Goal: Task Accomplishment & Management: Manage account settings

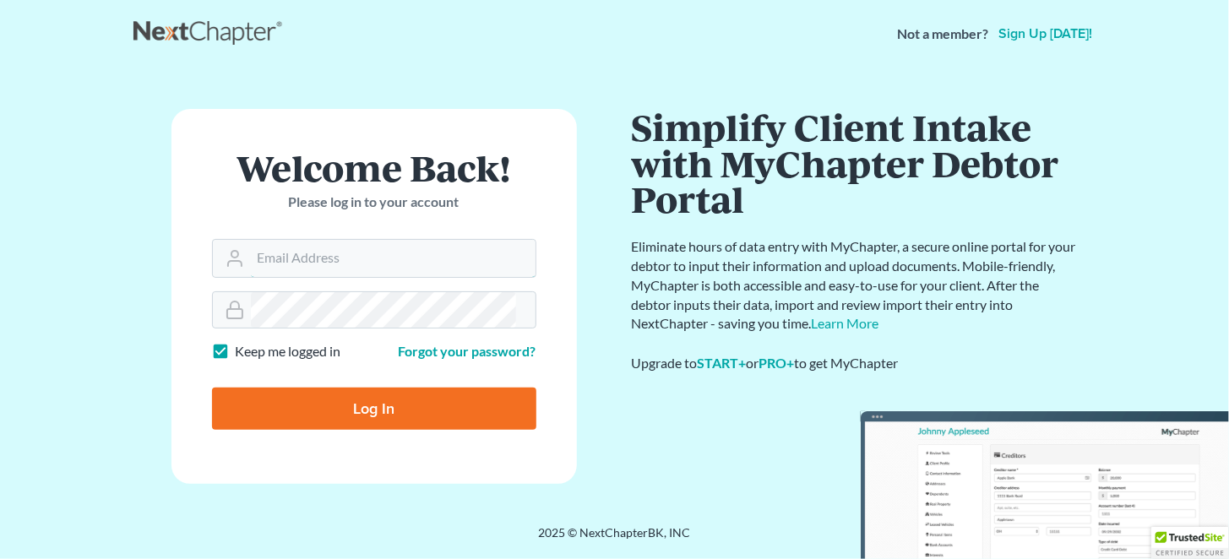
type input "[EMAIL_ADDRESS][DOMAIN_NAME]"
click at [332, 388] on input "Log In" at bounding box center [374, 409] width 324 height 42
type input "Thinking..."
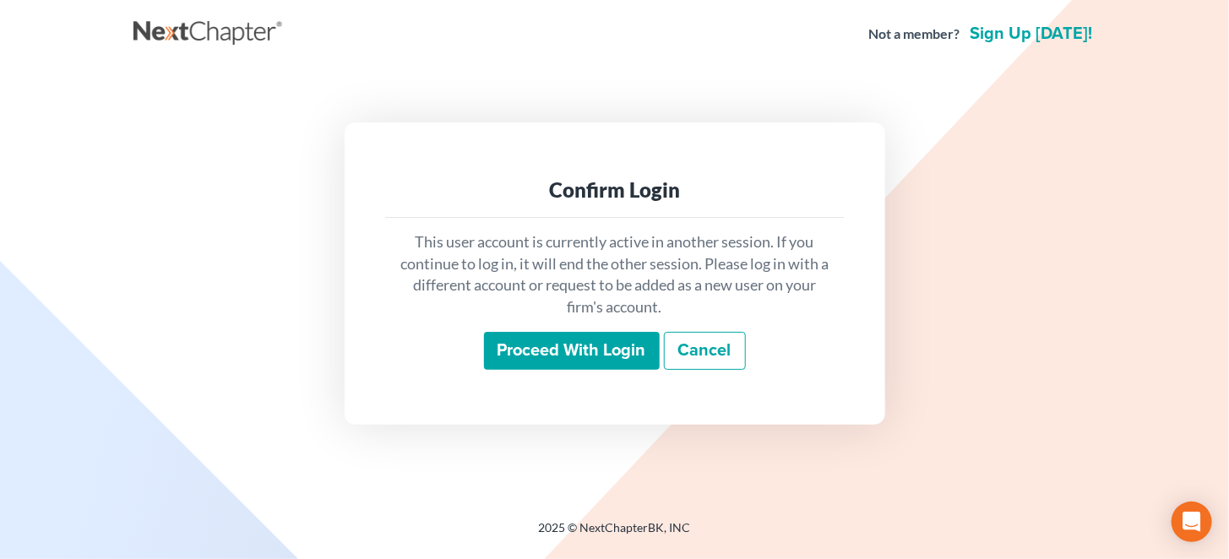
click at [595, 354] on input "Proceed with login" at bounding box center [572, 351] width 176 height 39
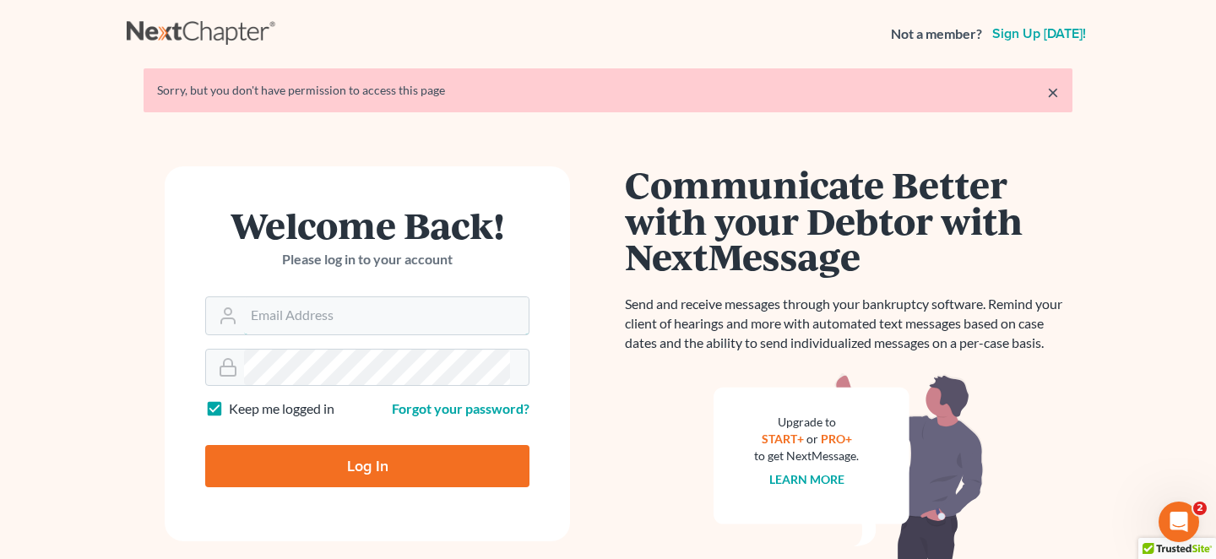
type input "mrodgers@wetzelandmoore.com"
click at [302, 453] on input "Log In" at bounding box center [367, 466] width 324 height 42
type input "Thinking..."
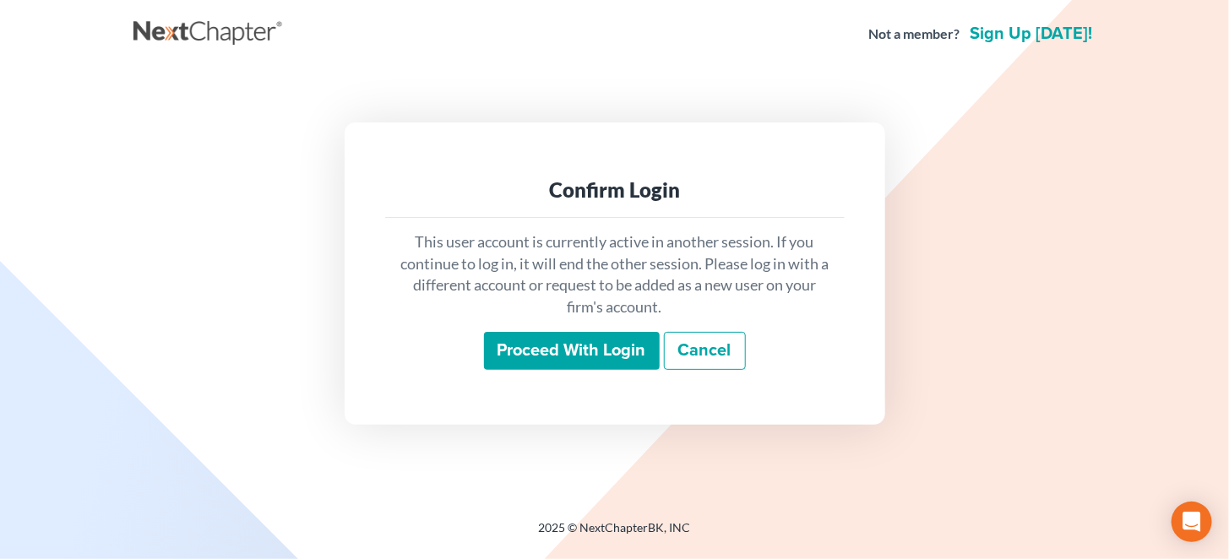
click at [603, 354] on input "Proceed with login" at bounding box center [572, 351] width 176 height 39
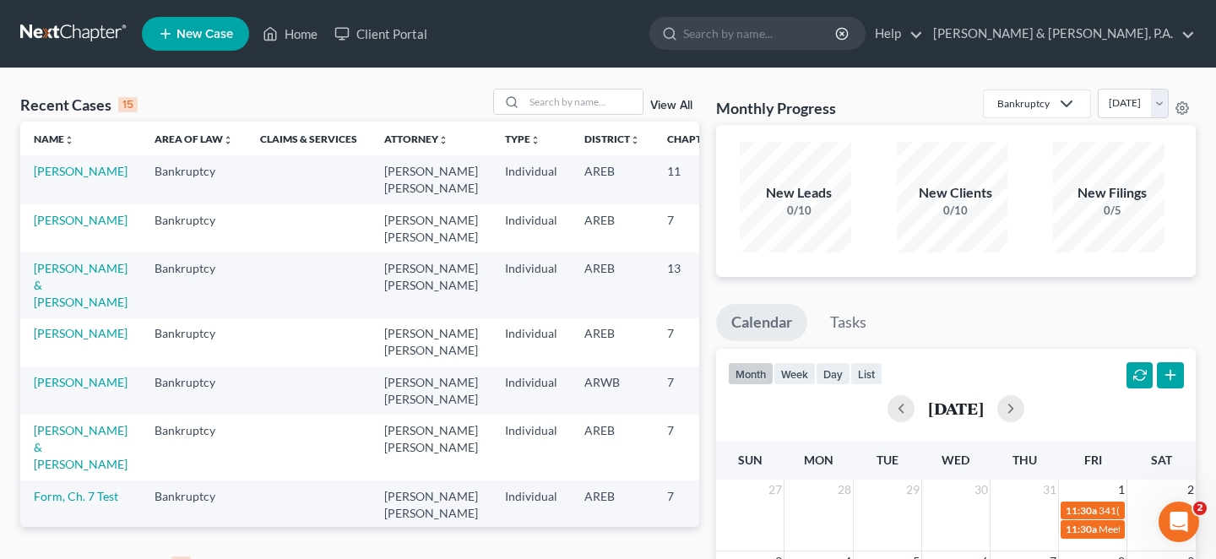
click at [671, 558] on link "View All" at bounding box center [671, 565] width 42 height 12
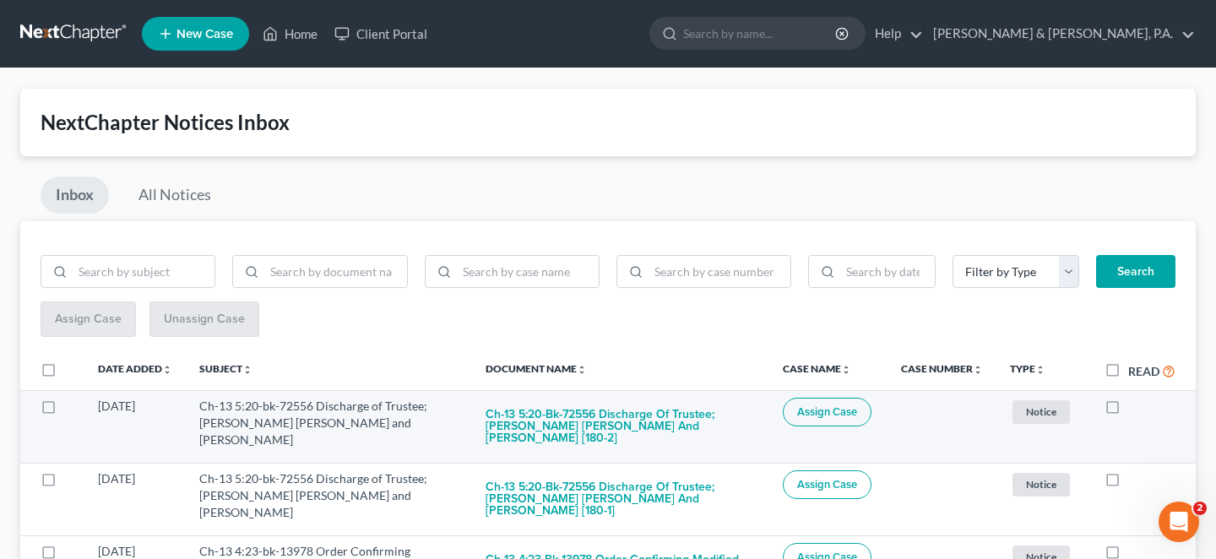
click at [1129, 411] on label at bounding box center [1129, 411] width 0 height 0
click at [1135, 398] on input "checkbox" at bounding box center [1140, 403] width 11 height 11
checkbox input "true"
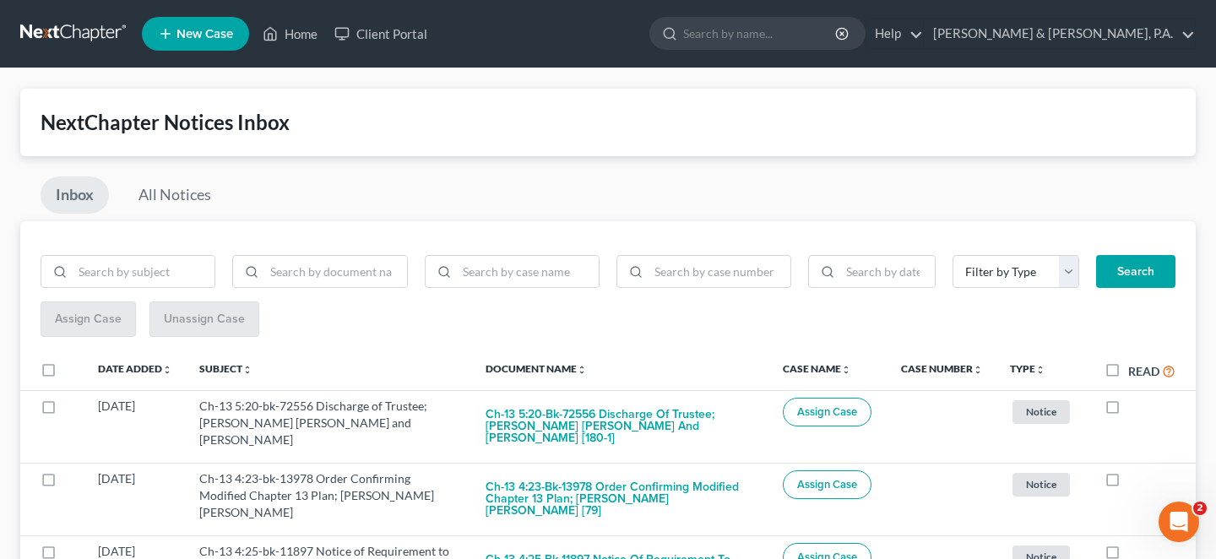
click at [1129, 411] on label at bounding box center [1129, 411] width 0 height 0
click at [1135, 398] on input "checkbox" at bounding box center [1140, 403] width 11 height 11
checkbox input "true"
click at [1129, 411] on label at bounding box center [1129, 411] width 0 height 0
click at [1135, 398] on input "checkbox" at bounding box center [1140, 403] width 11 height 11
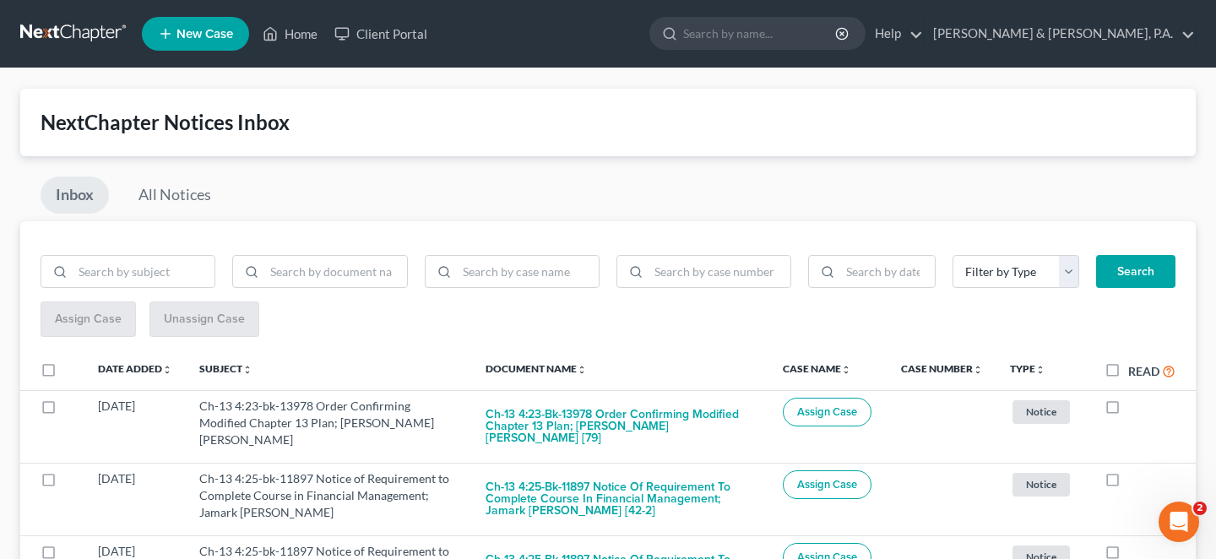
checkbox input "true"
click at [1129, 411] on label at bounding box center [1129, 411] width 0 height 0
click at [1135, 398] on input "checkbox" at bounding box center [1140, 403] width 11 height 11
checkbox input "true"
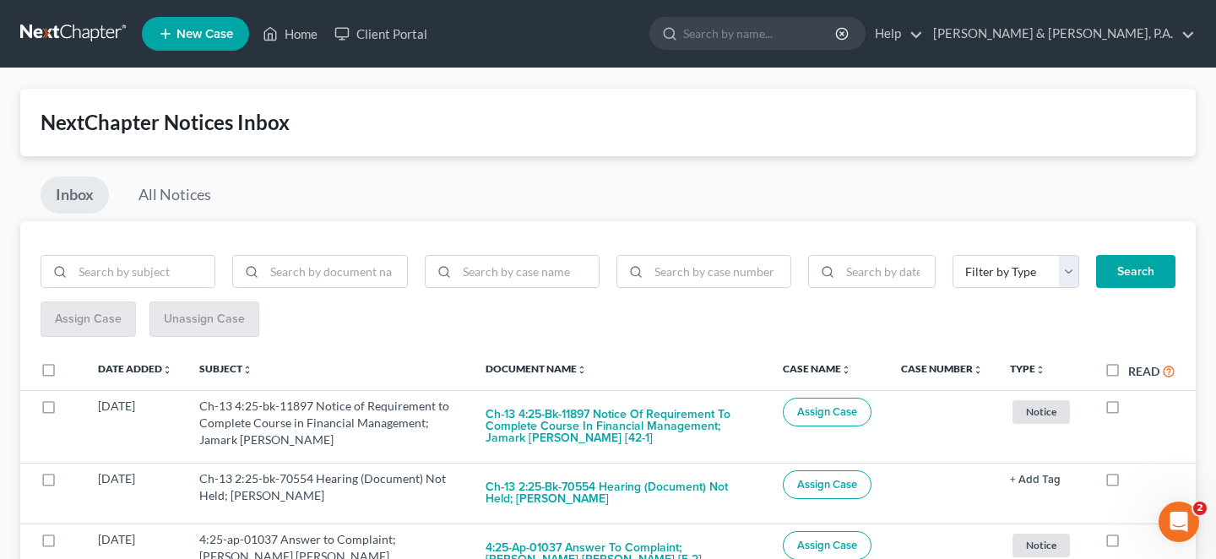
click at [1129, 411] on label at bounding box center [1129, 411] width 0 height 0
click at [1135, 398] on input "checkbox" at bounding box center [1140, 403] width 11 height 11
checkbox input "true"
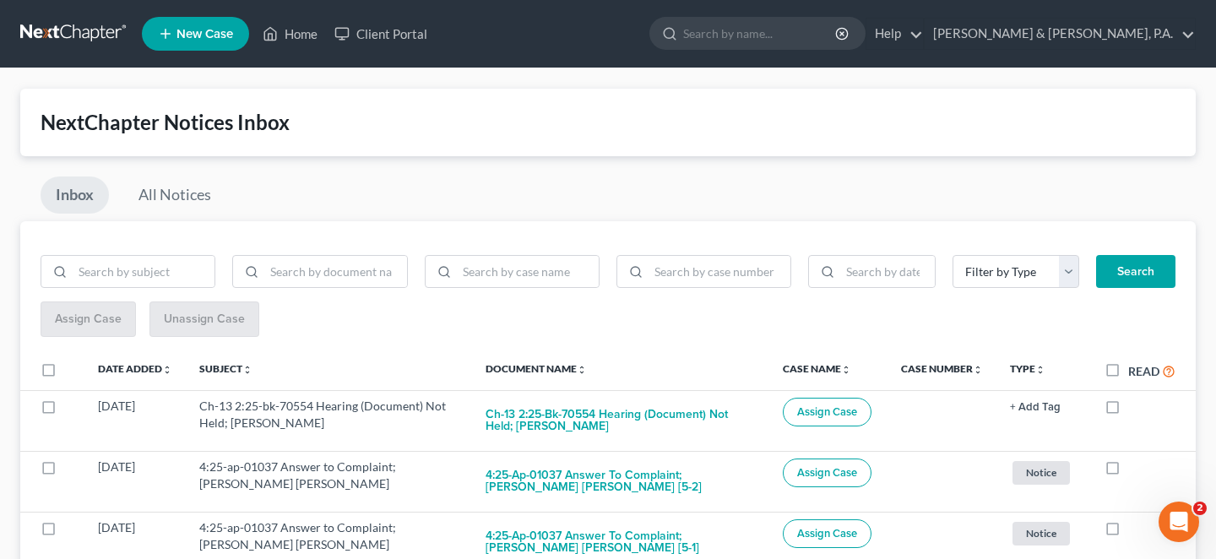
click at [1129, 411] on label at bounding box center [1129, 411] width 0 height 0
click at [1135, 398] on input "checkbox" at bounding box center [1140, 403] width 11 height 11
checkbox input "true"
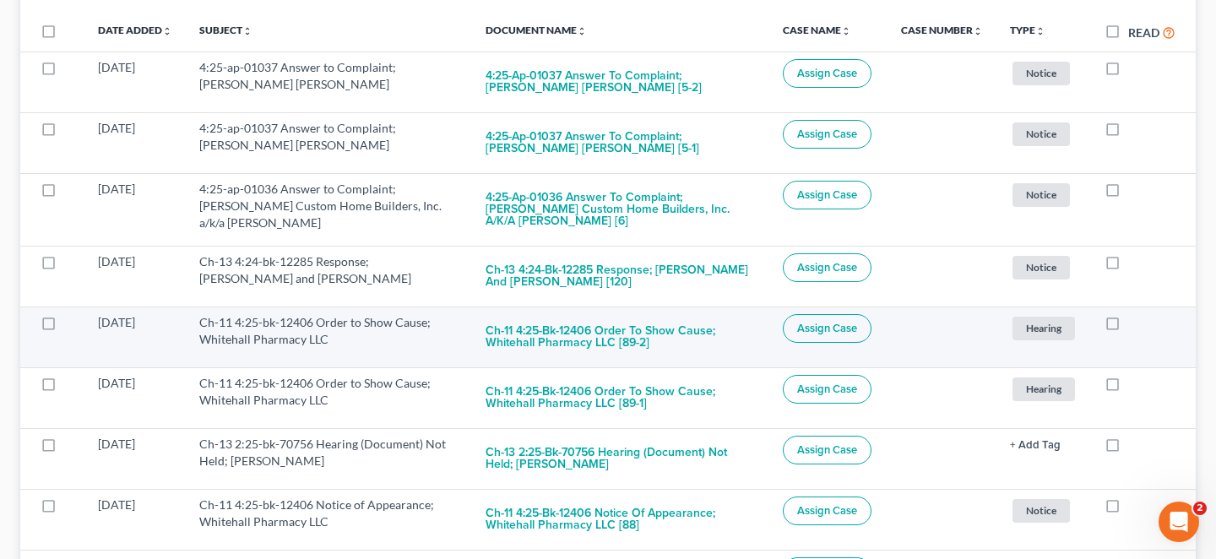
scroll to position [394, 0]
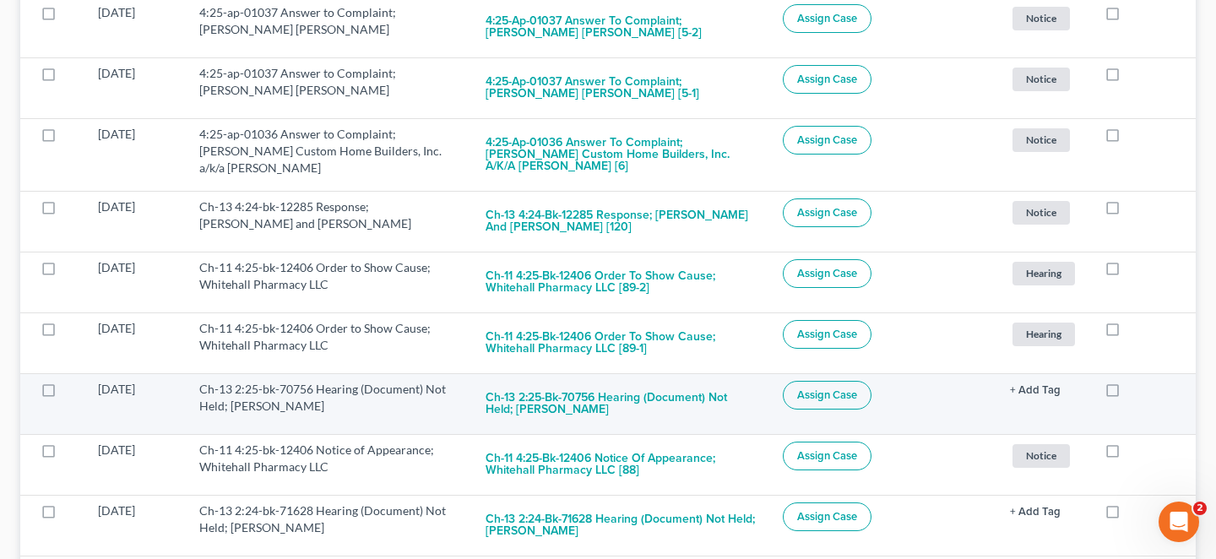
click at [1129, 394] on label at bounding box center [1129, 394] width 0 height 0
click at [1135, 381] on input "checkbox" at bounding box center [1140, 386] width 11 height 11
checkbox input "true"
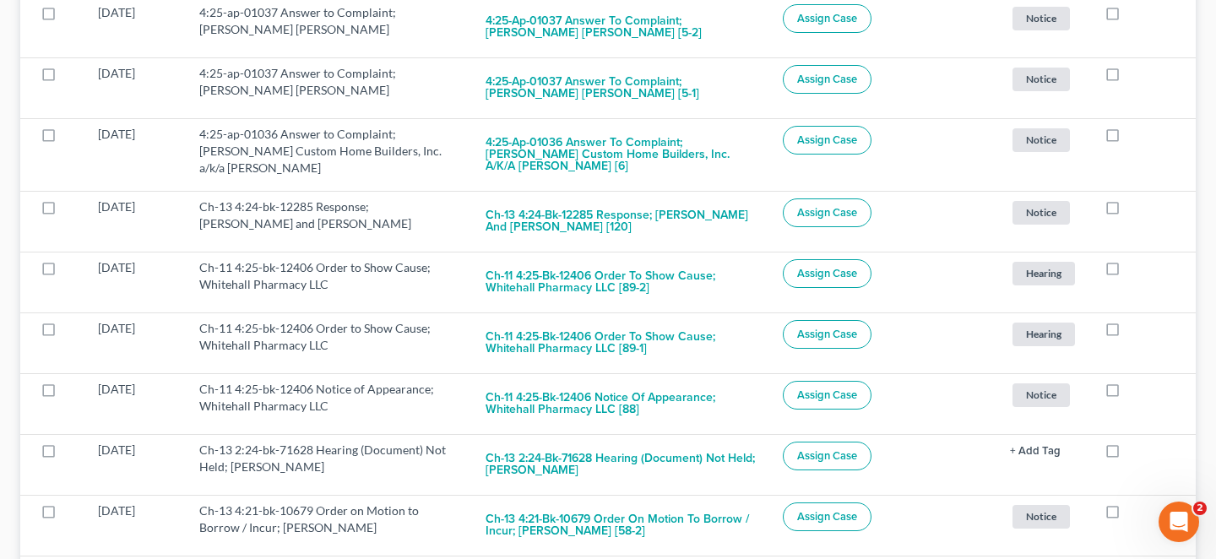
click at [1129, 394] on label at bounding box center [1129, 394] width 0 height 0
click at [1135, 381] on input "checkbox" at bounding box center [1140, 386] width 11 height 11
checkbox input "true"
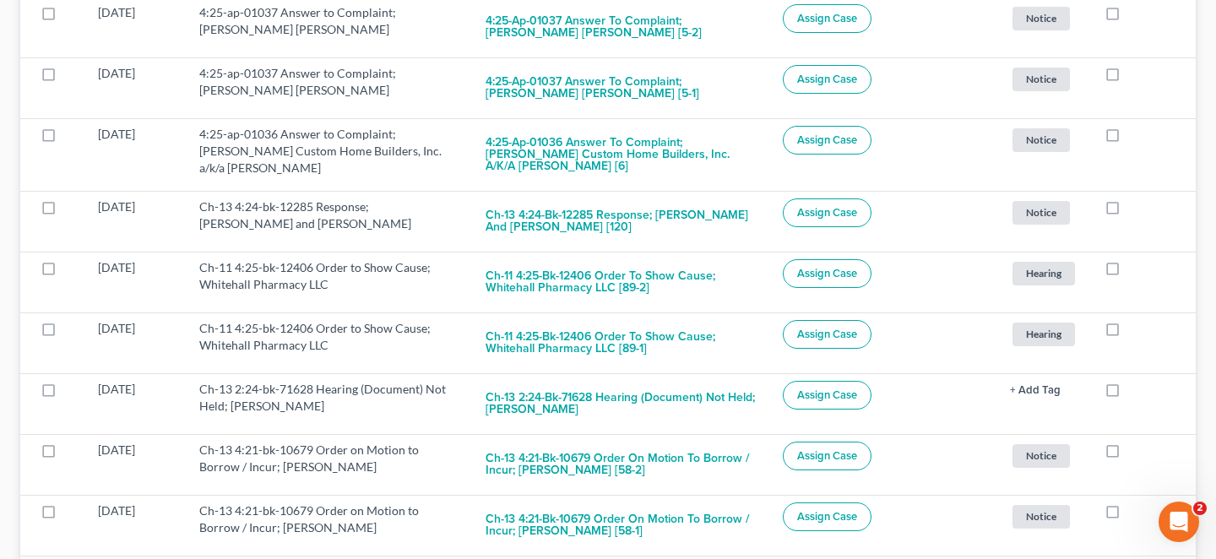
click at [1129, 394] on label at bounding box center [1129, 394] width 0 height 0
click at [1135, 381] on input "checkbox" at bounding box center [1140, 386] width 11 height 11
checkbox input "true"
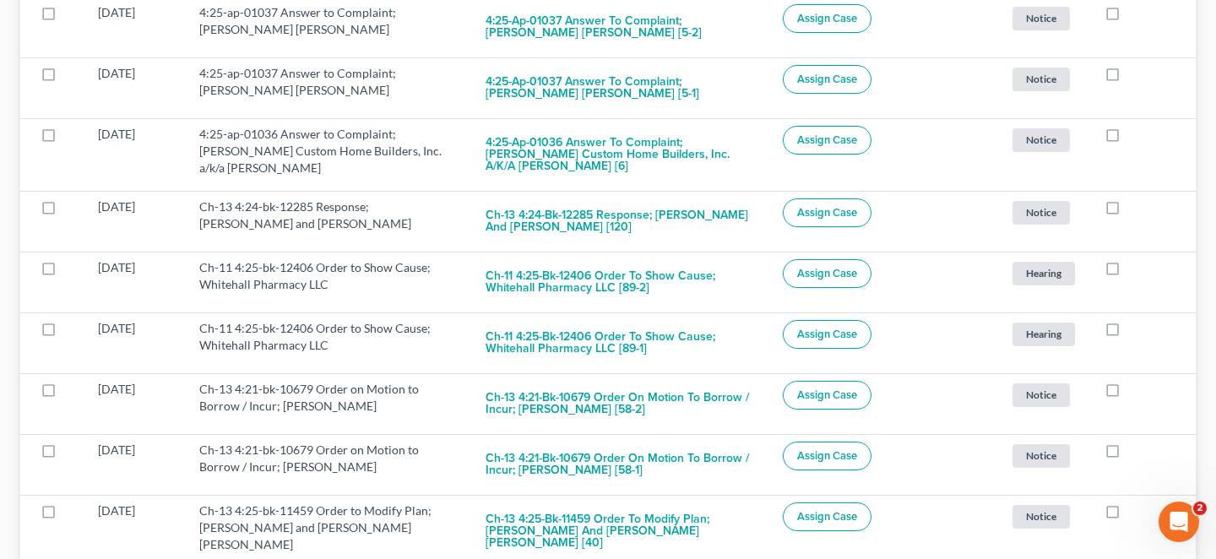
click at [1129, 394] on label at bounding box center [1129, 394] width 0 height 0
click at [1135, 381] on input "checkbox" at bounding box center [1140, 386] width 11 height 11
checkbox input "true"
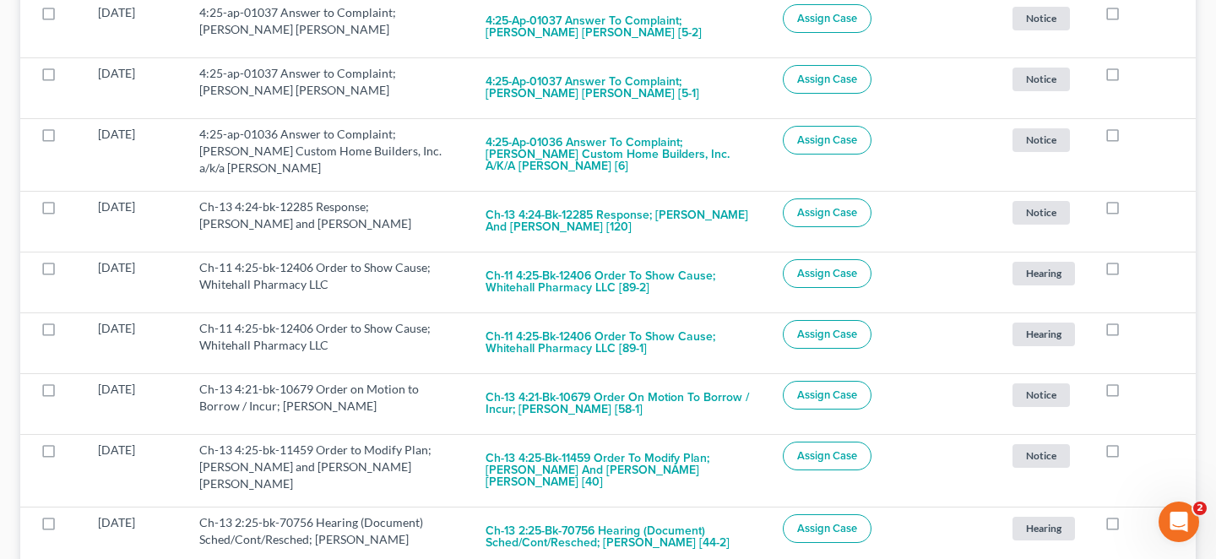
click at [1129, 394] on label at bounding box center [1129, 394] width 0 height 0
click at [1135, 381] on input "checkbox" at bounding box center [1140, 386] width 11 height 11
checkbox input "true"
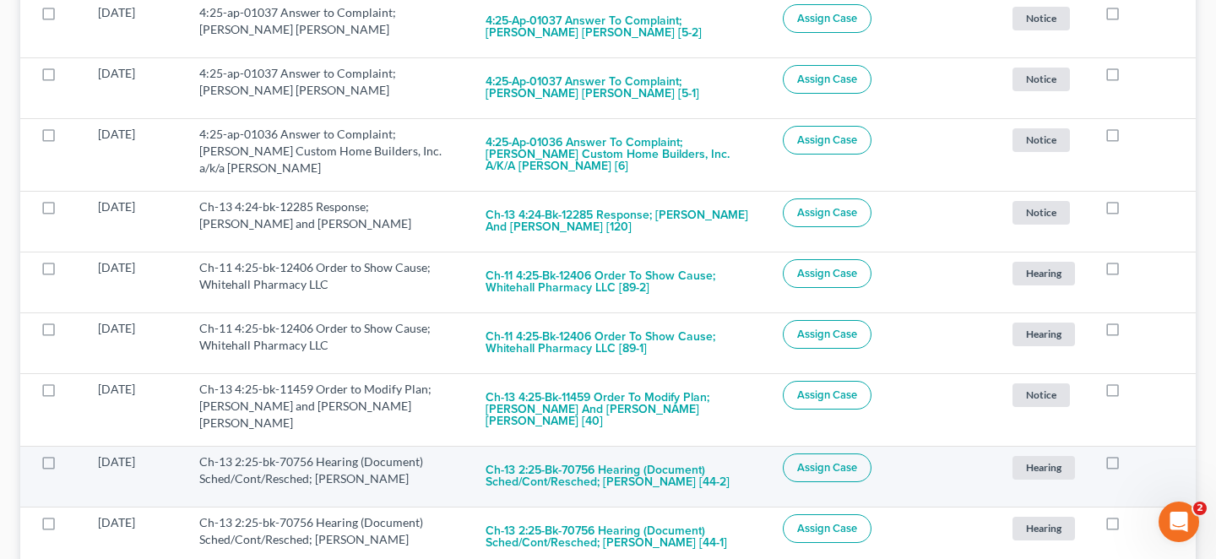
click at [1129, 466] on label at bounding box center [1129, 466] width 0 height 0
click at [1135, 454] on input "checkbox" at bounding box center [1140, 459] width 11 height 11
checkbox input "true"
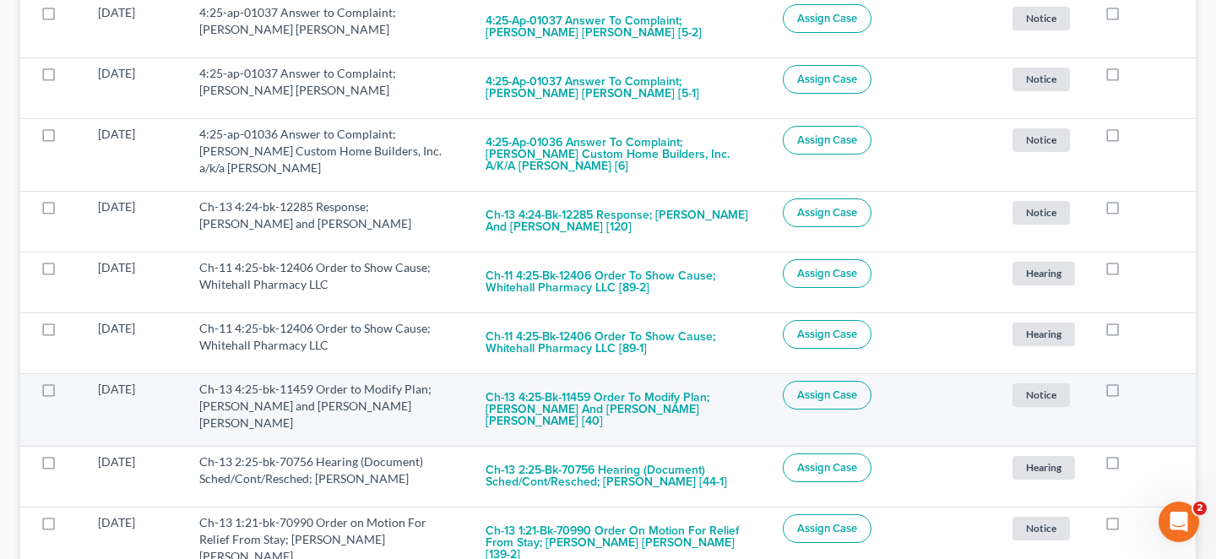
click at [1129, 394] on label at bounding box center [1129, 394] width 0 height 0
click at [1135, 381] on input "checkbox" at bounding box center [1140, 386] width 11 height 11
checkbox input "true"
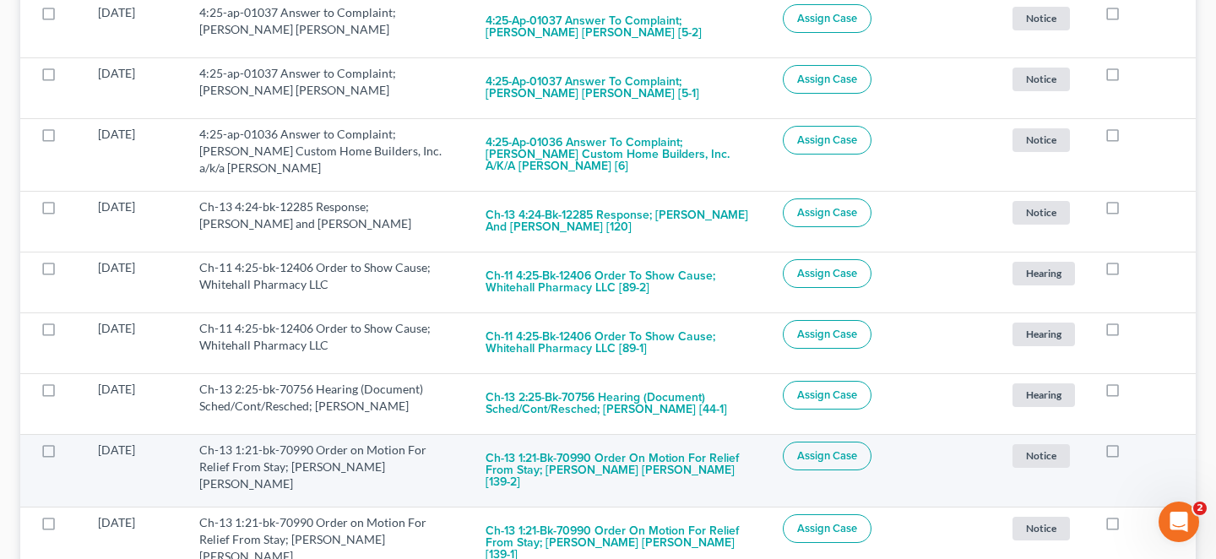
click at [1129, 454] on label at bounding box center [1129, 454] width 0 height 0
click at [1135, 442] on input "checkbox" at bounding box center [1140, 447] width 11 height 11
checkbox input "true"
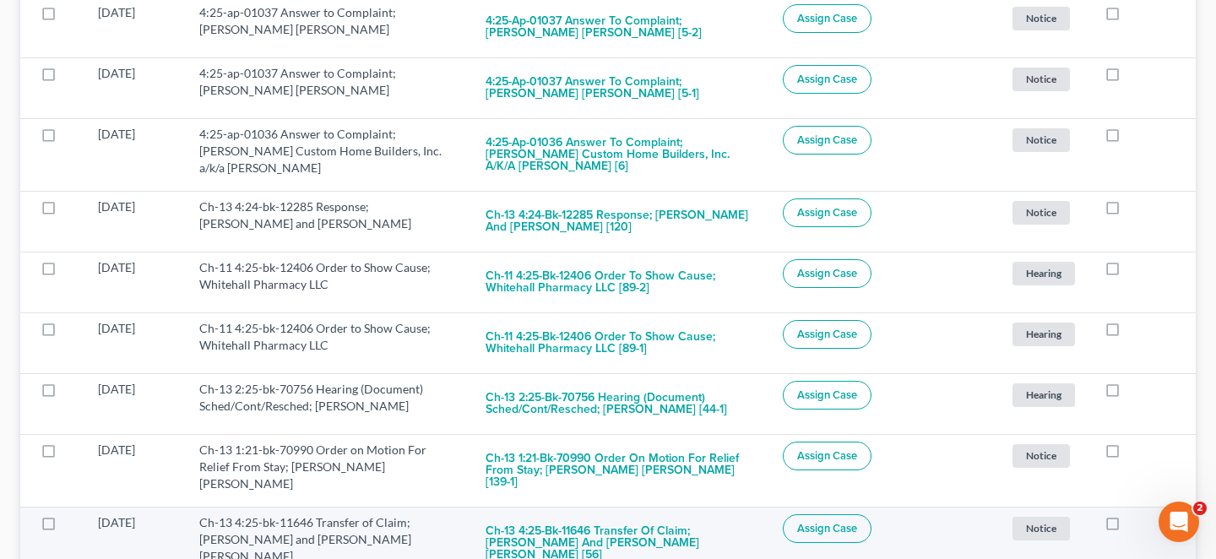
click at [1129, 527] on label at bounding box center [1129, 527] width 0 height 0
click at [1135, 514] on input "checkbox" at bounding box center [1140, 519] width 11 height 11
checkbox input "true"
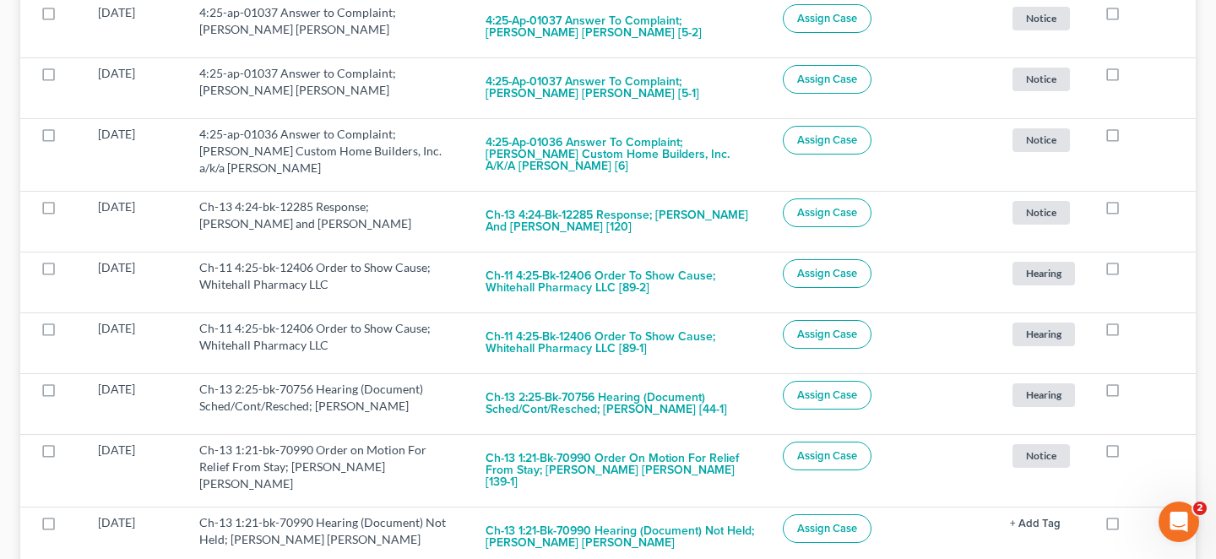
click at [1129, 527] on label at bounding box center [1129, 527] width 0 height 0
click at [1135, 514] on input "checkbox" at bounding box center [1140, 519] width 11 height 11
checkbox input "true"
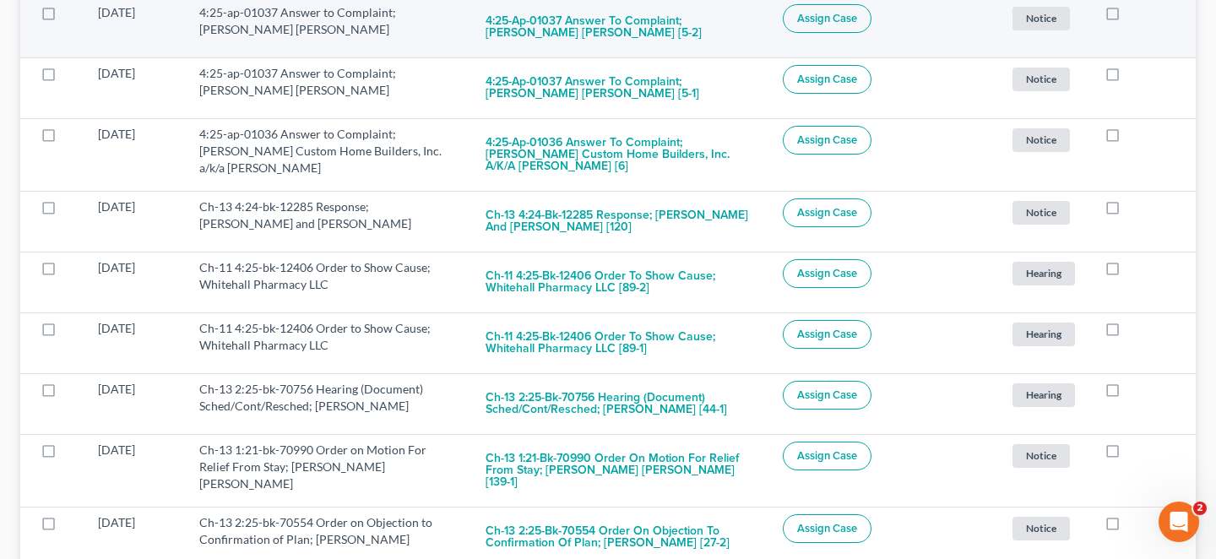
scroll to position [0, 0]
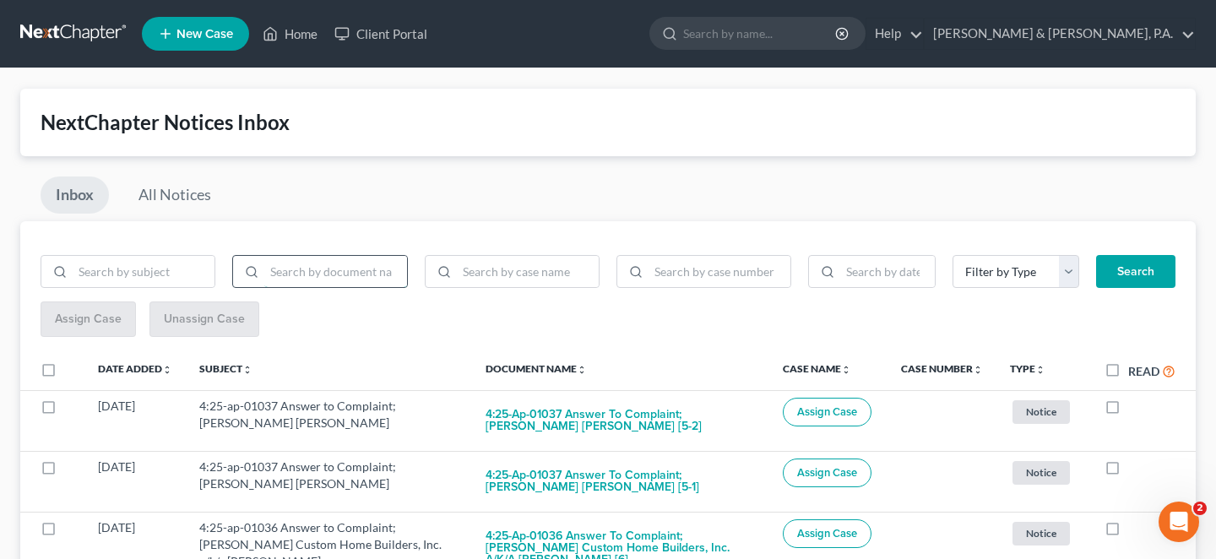
click at [312, 256] on input "search" at bounding box center [335, 272] width 142 height 32
type input "bnc"
click at [1145, 258] on button "Search" at bounding box center [1135, 272] width 79 height 34
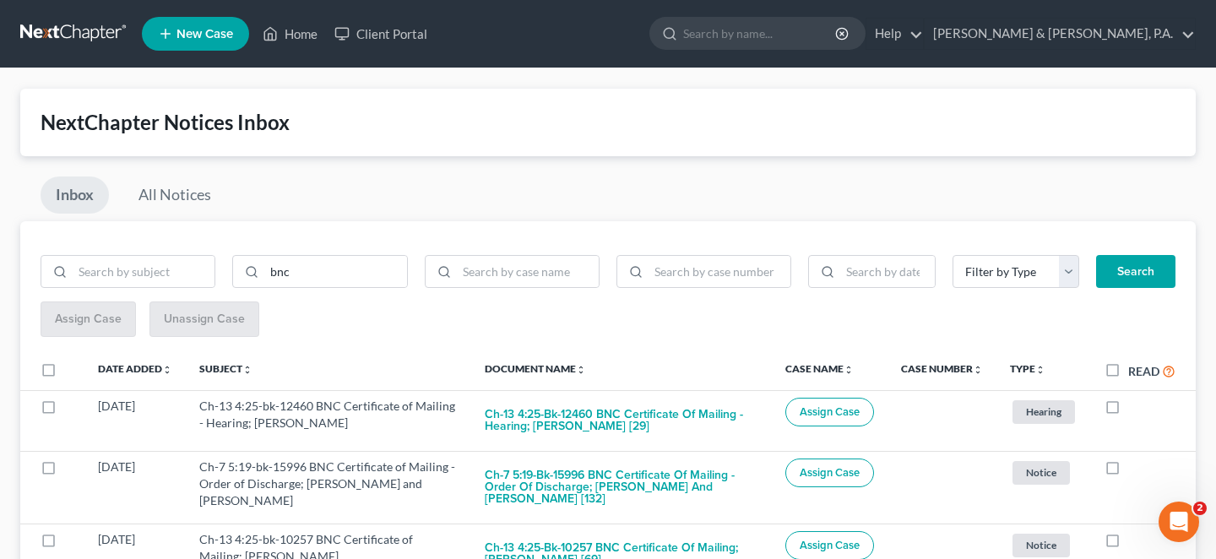
click at [1129, 362] on label "Read" at bounding box center [1152, 371] width 47 height 19
click at [1135, 362] on input "Read" at bounding box center [1140, 367] width 11 height 11
checkbox input "true"
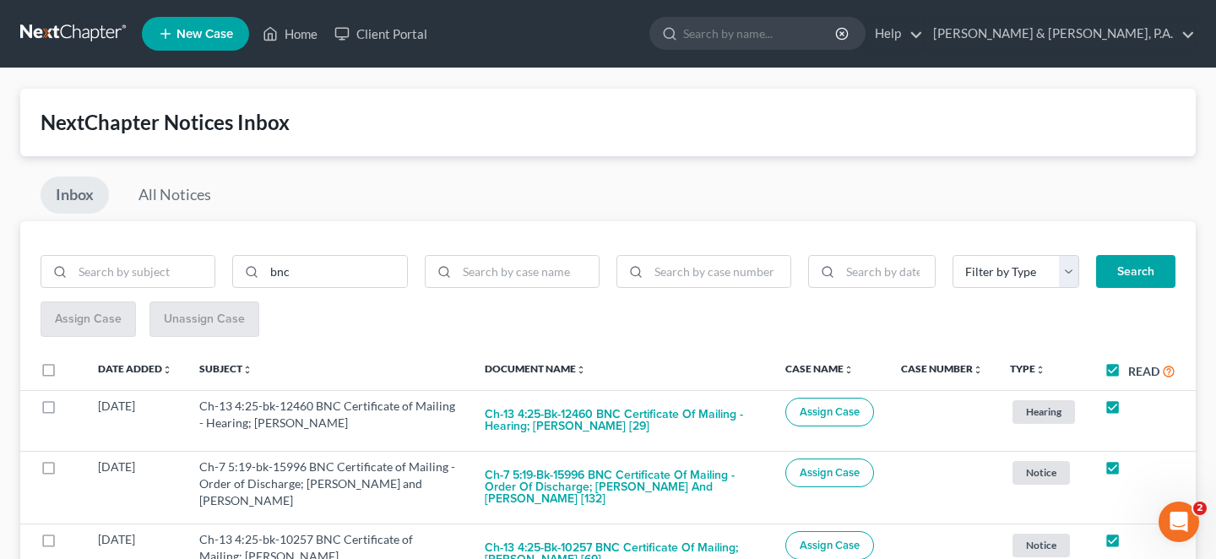
checkbox input "true"
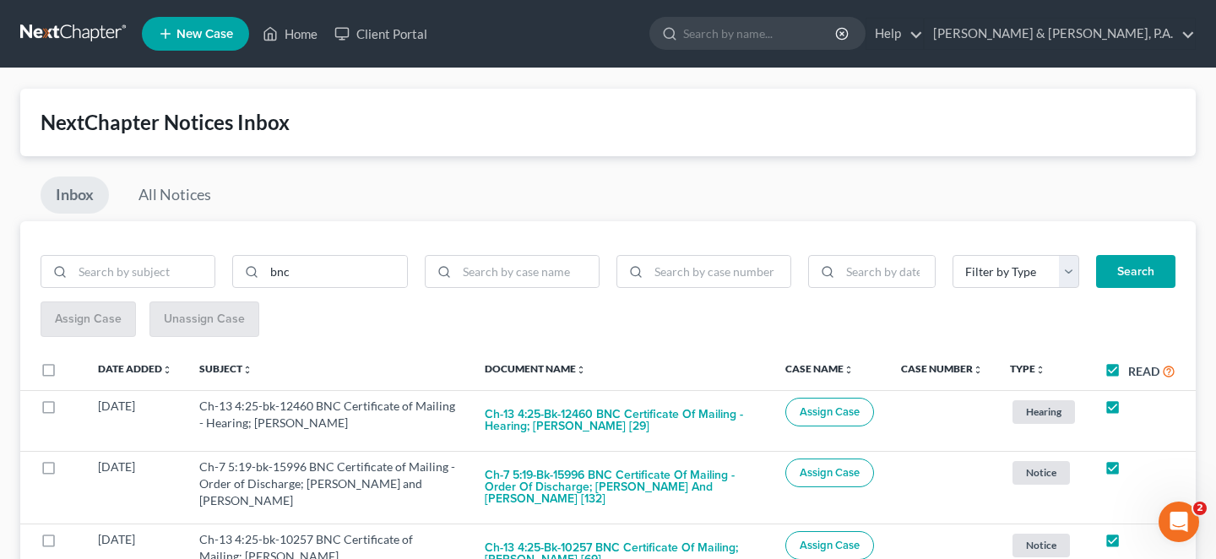
checkbox input "true"
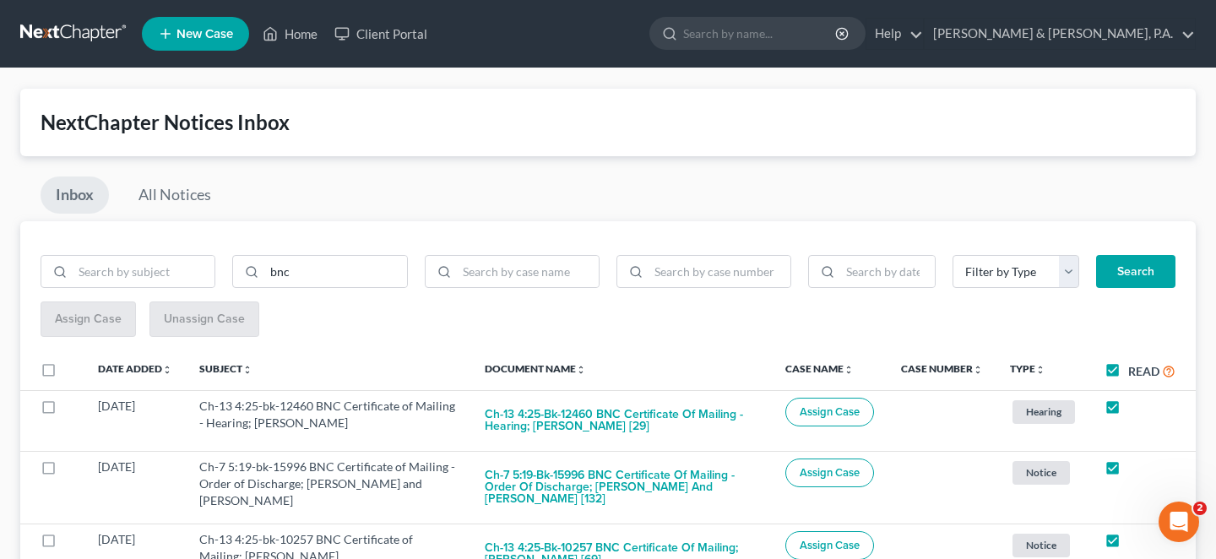
checkbox input "true"
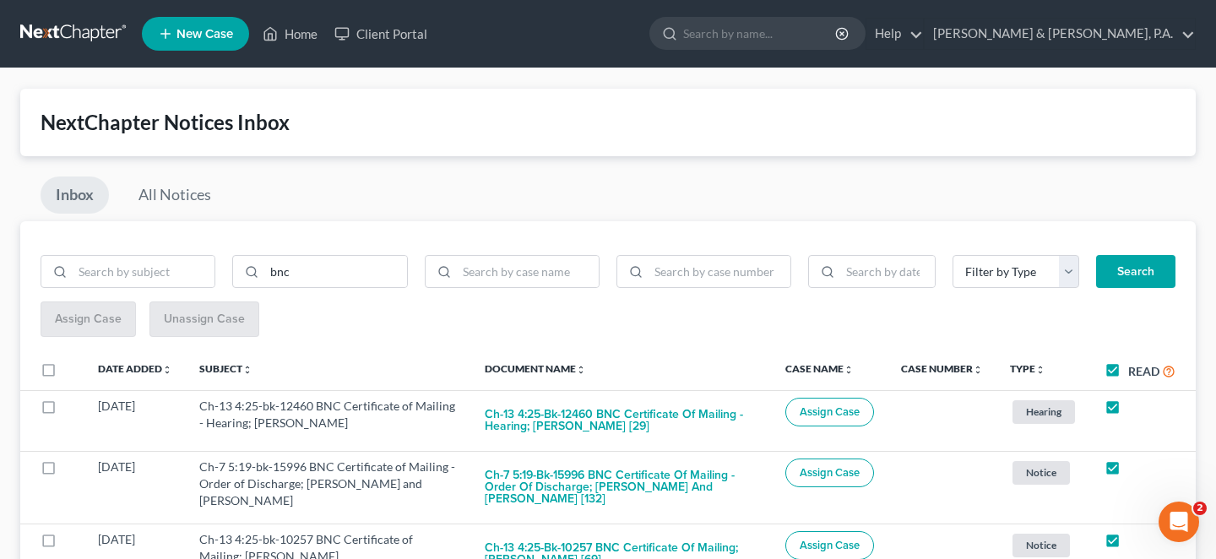
checkbox input "true"
